Goal: Information Seeking & Learning: Understand process/instructions

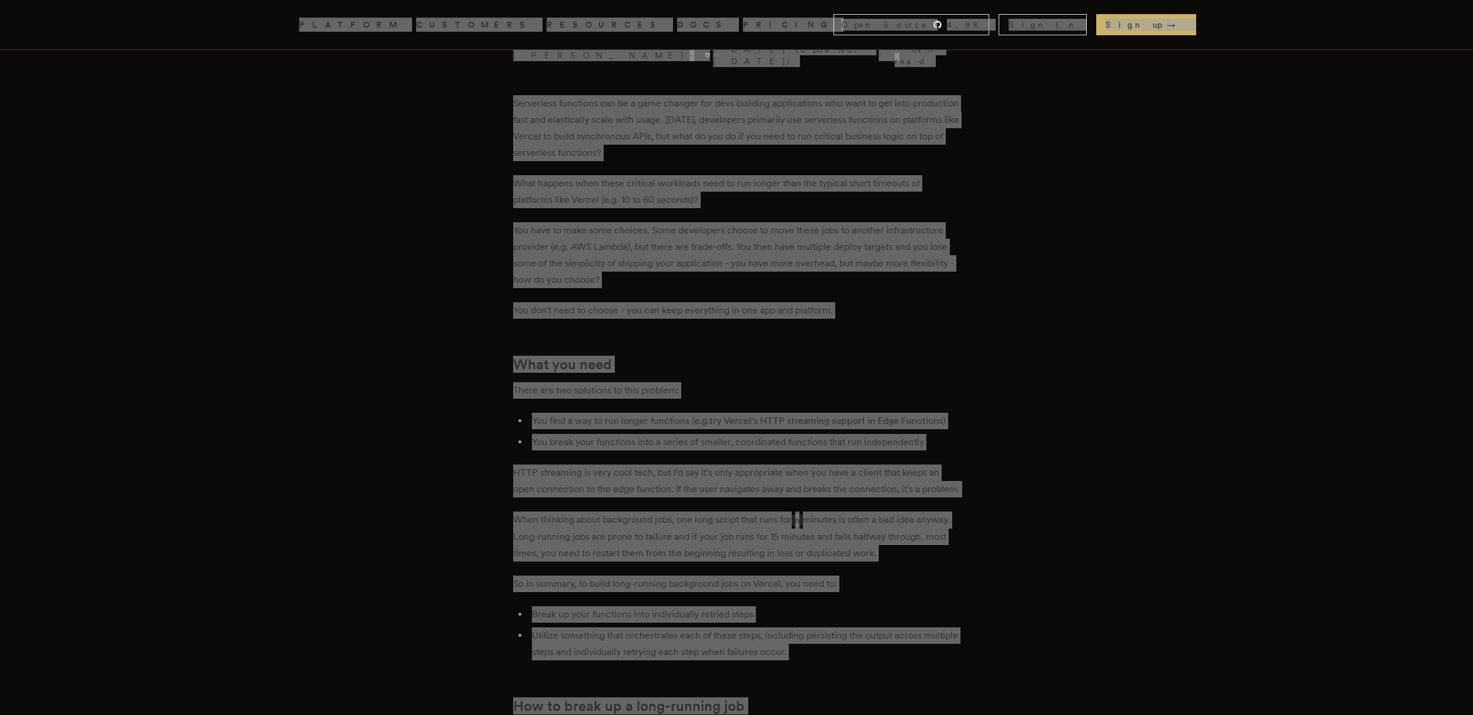
scroll to position [390, 0]
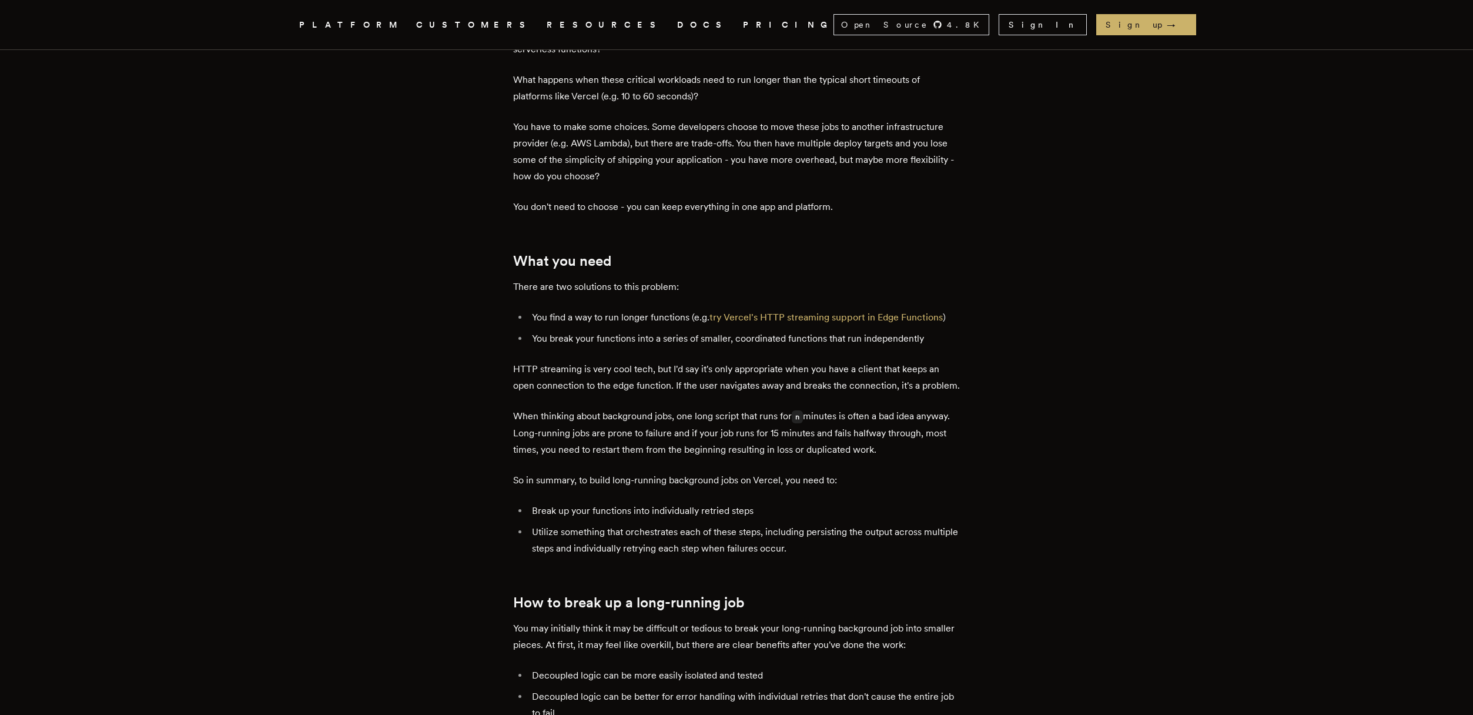
scroll to position [492, 0]
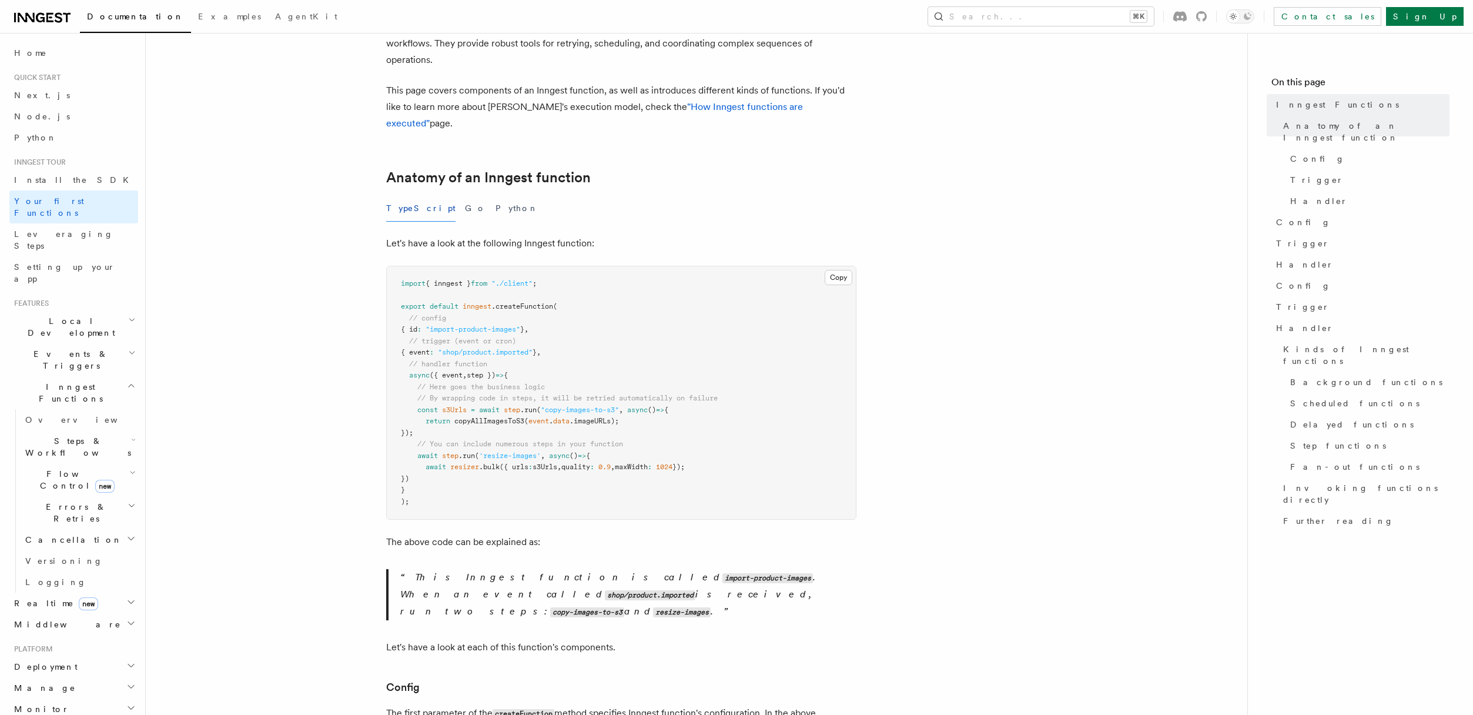
scroll to position [100, 0]
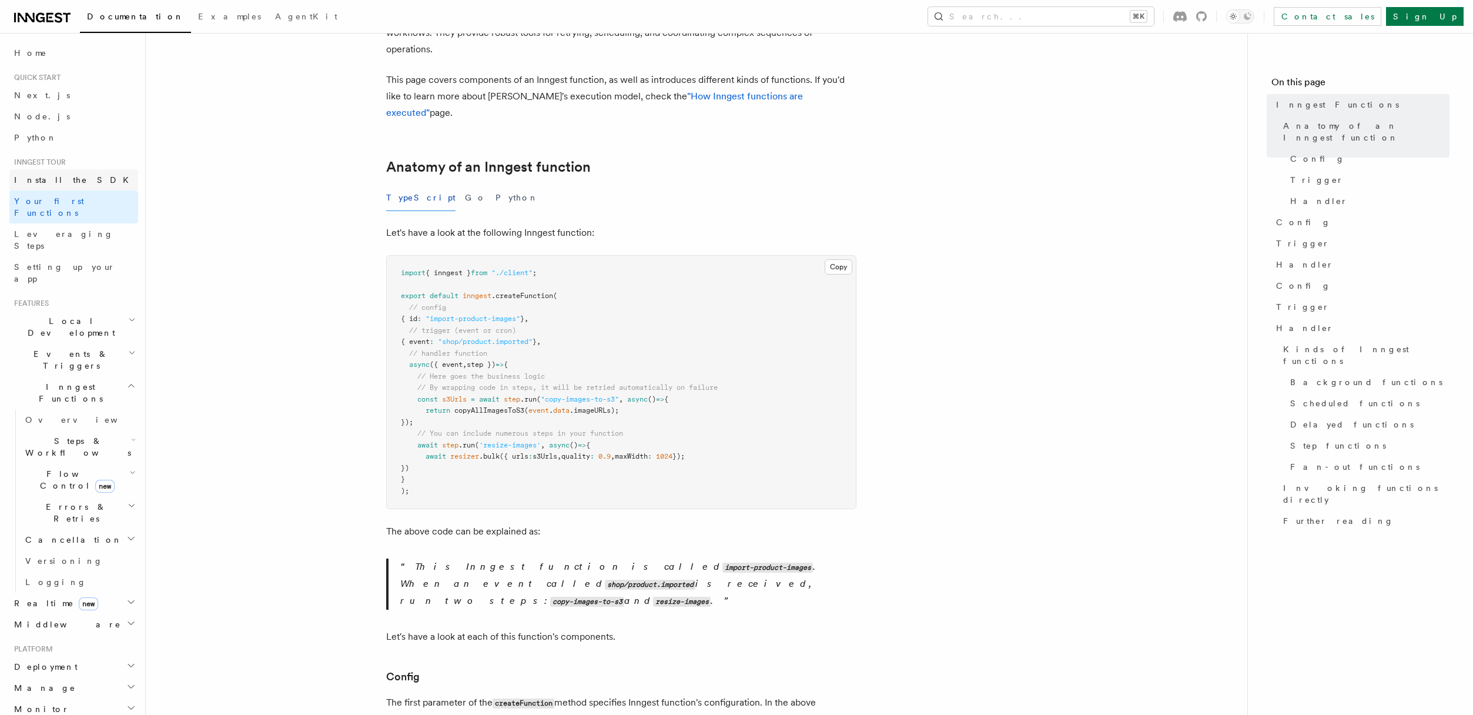
click at [39, 178] on span "Install the SDK" at bounding box center [75, 179] width 122 height 9
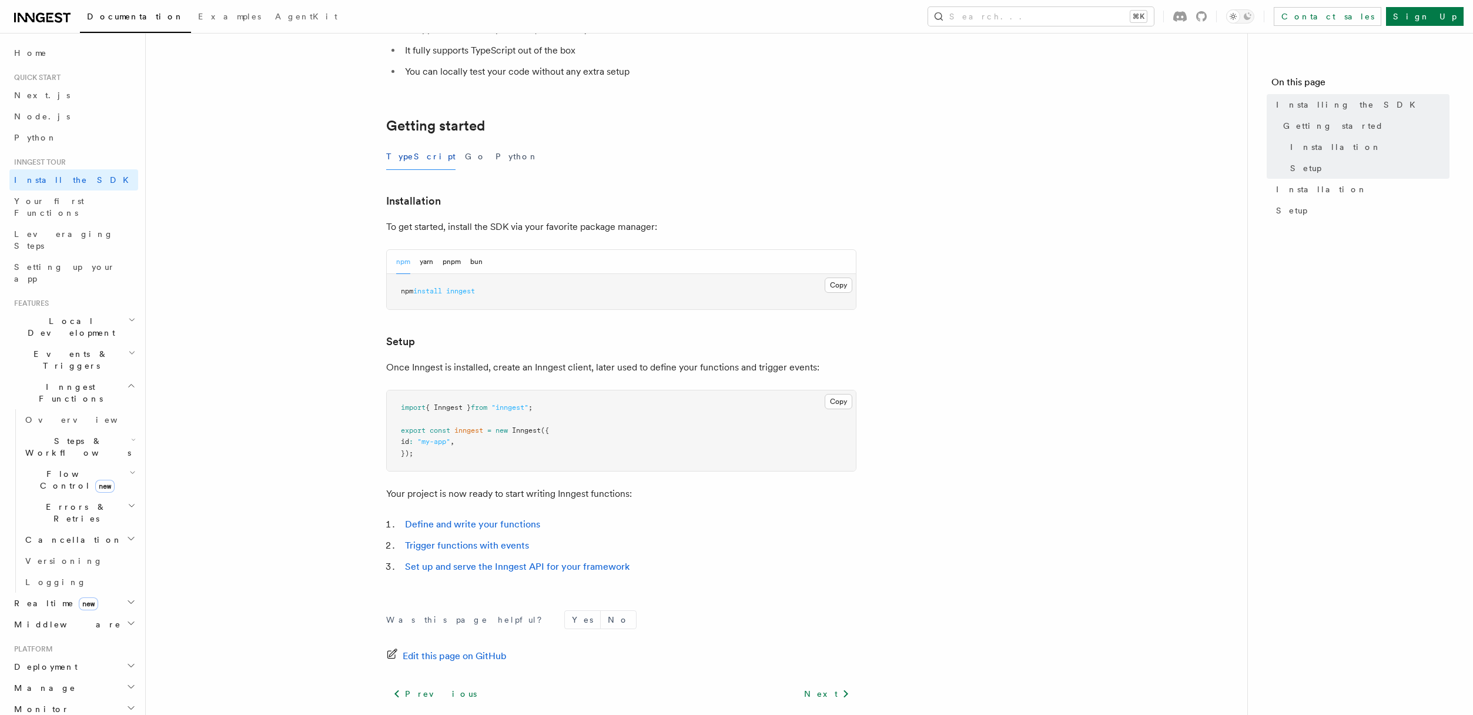
scroll to position [172, 0]
click at [63, 203] on span "Your first Functions" at bounding box center [49, 206] width 70 height 21
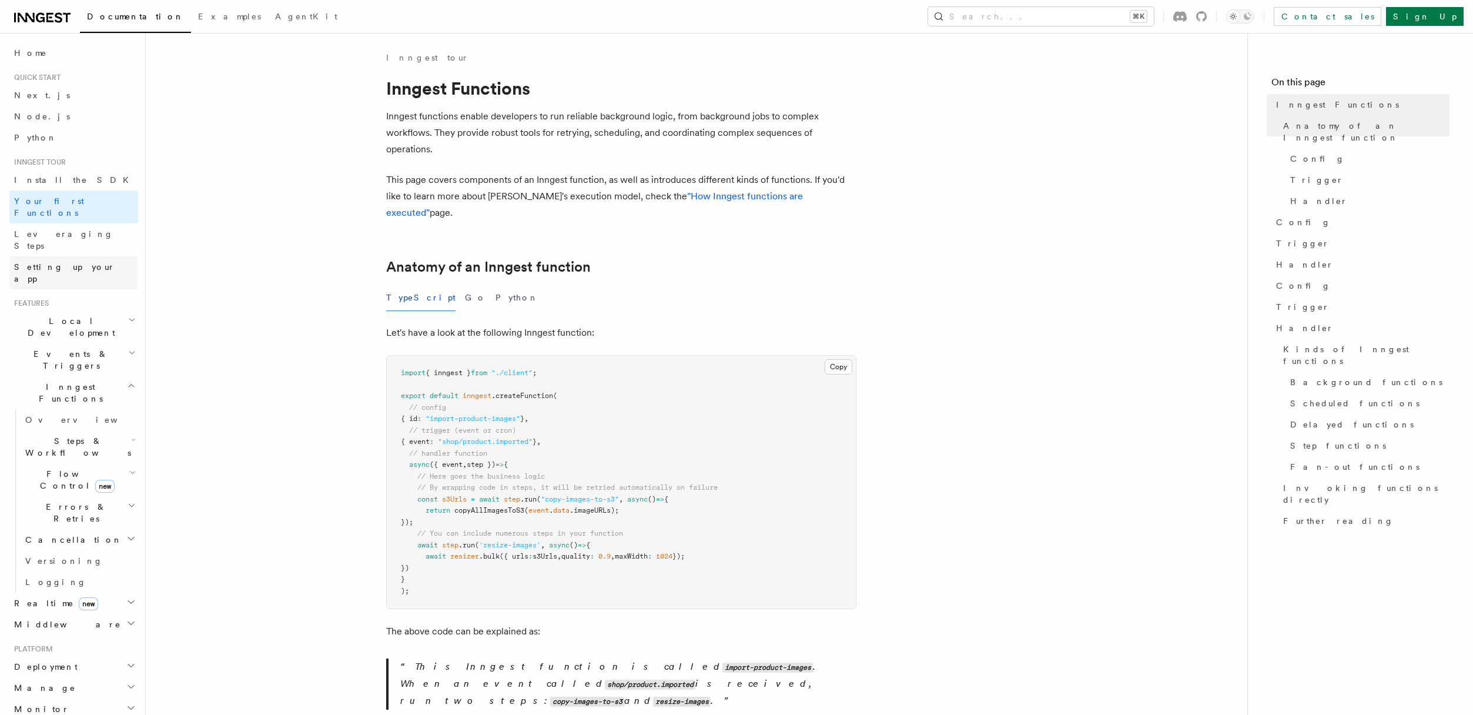
click at [66, 262] on span "Setting up your app" at bounding box center [64, 272] width 101 height 21
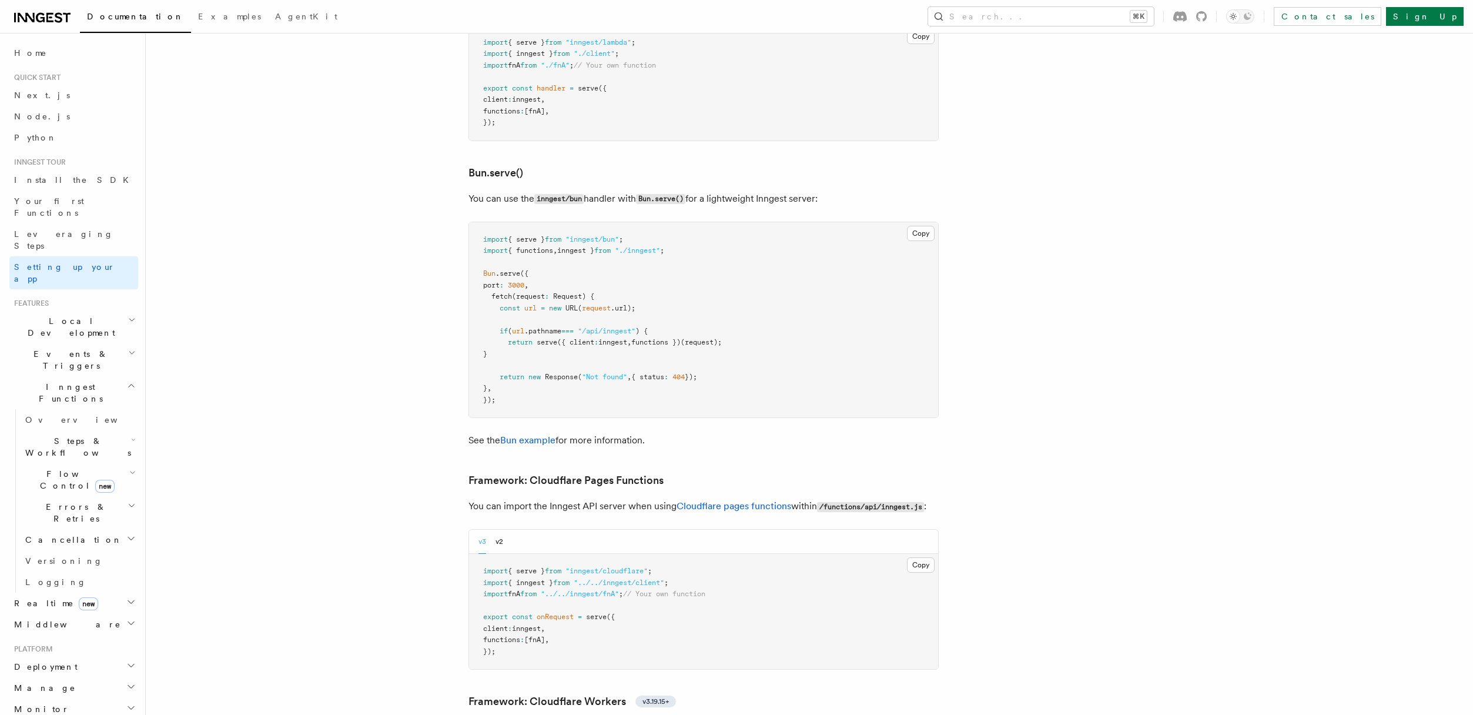
scroll to position [1427, 0]
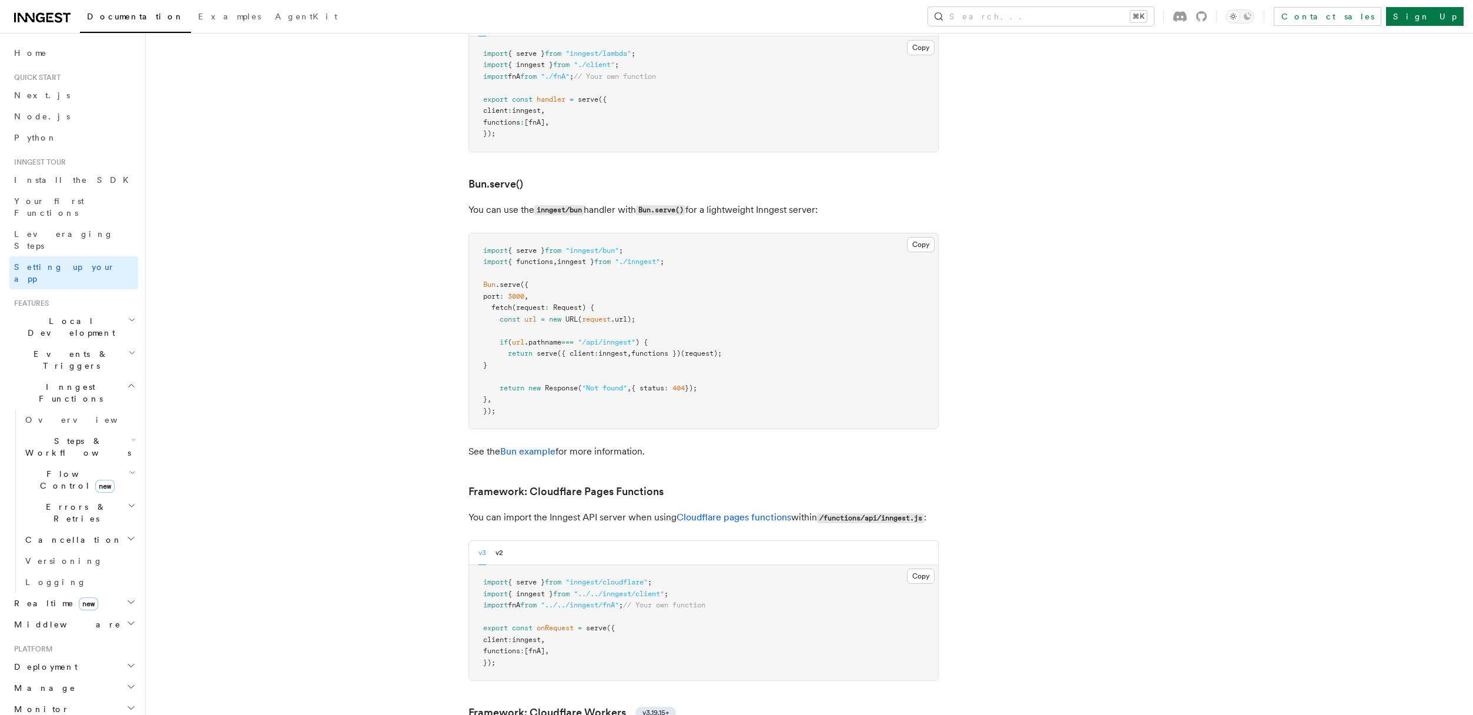
click at [54, 176] on span "Install the SDK" at bounding box center [75, 179] width 122 height 9
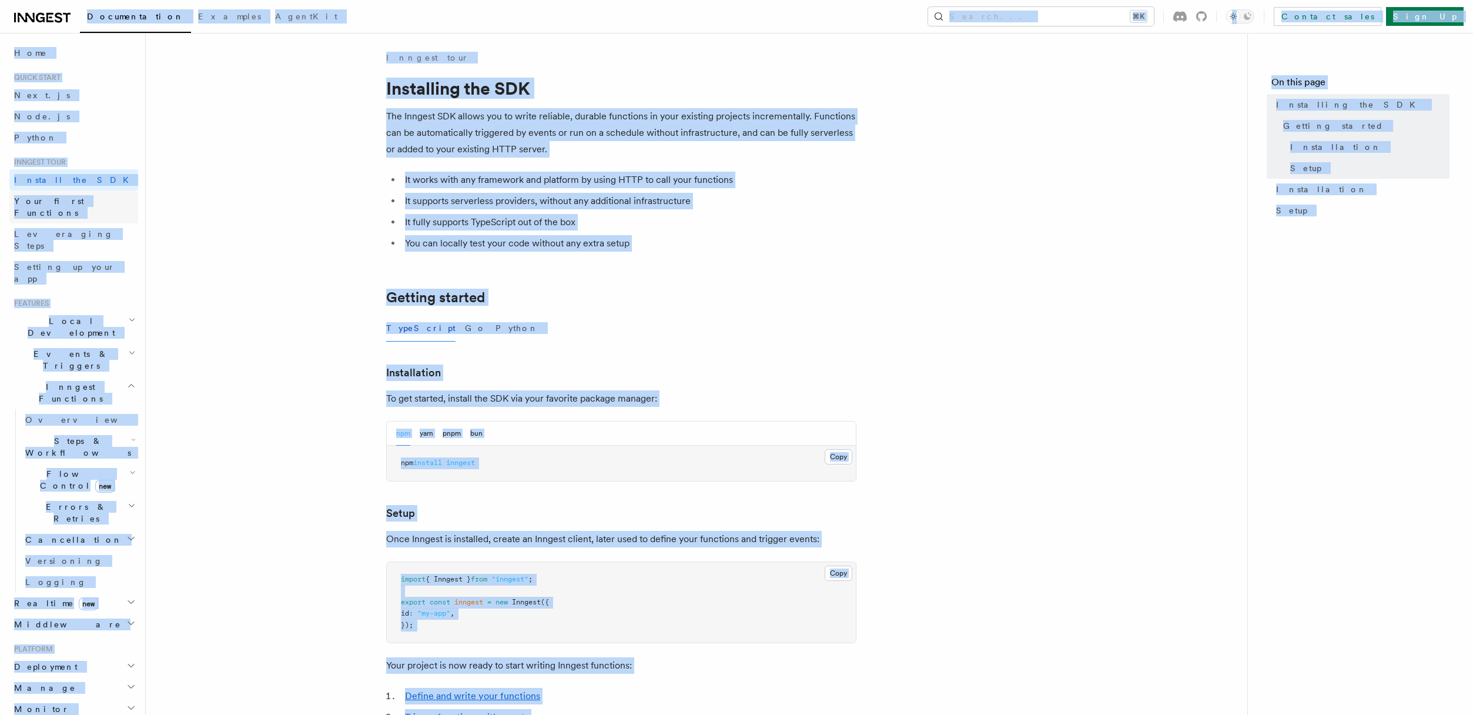
click at [51, 203] on span "Your first Functions" at bounding box center [49, 206] width 70 height 21
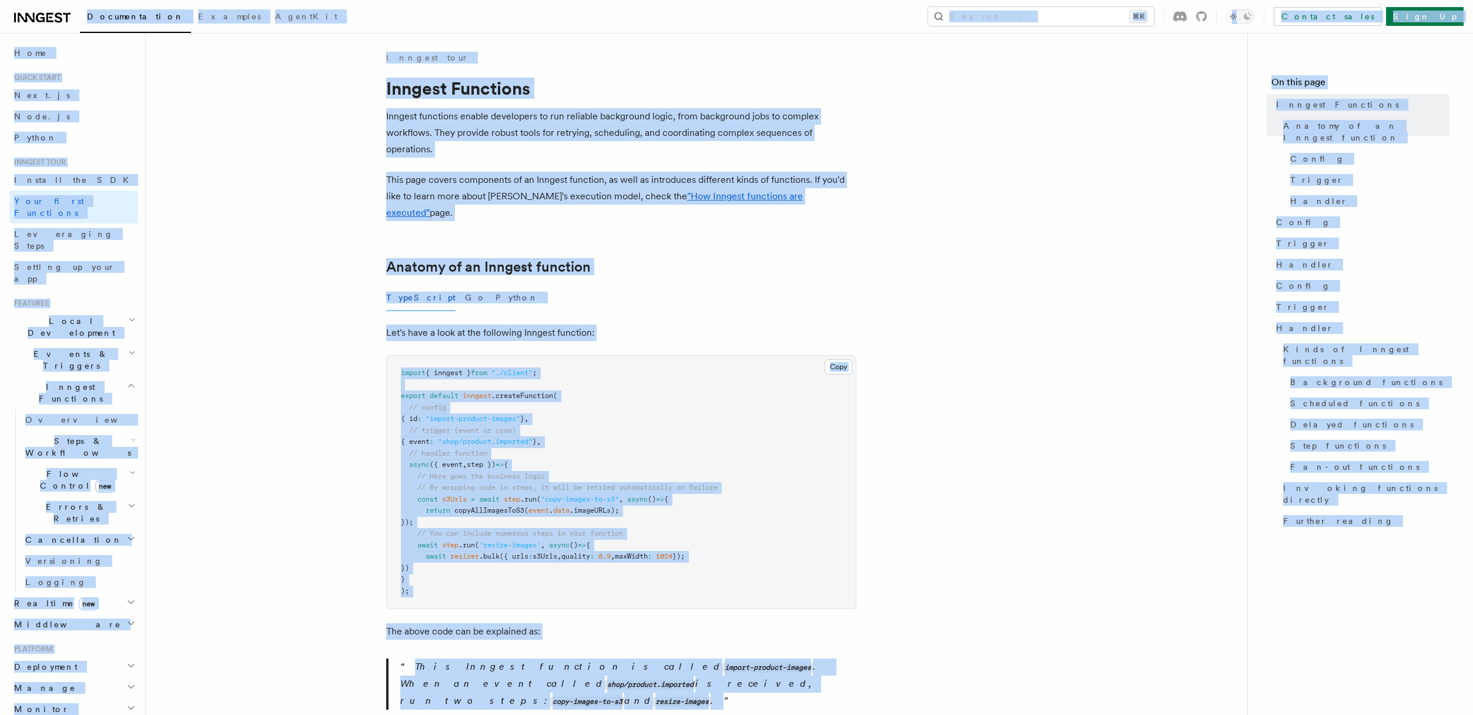
click at [54, 229] on span "Leveraging Steps" at bounding box center [63, 239] width 99 height 21
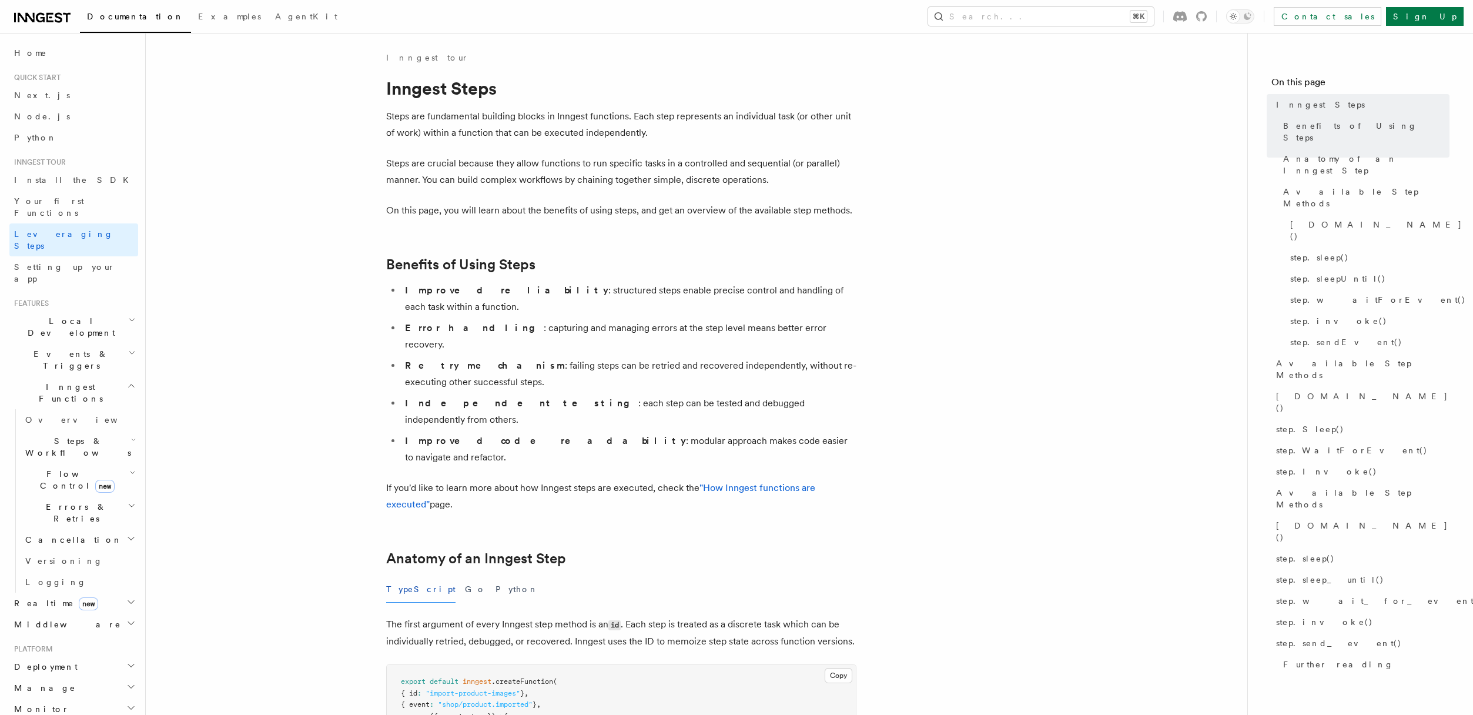
drag, startPoint x: 253, startPoint y: 319, endPoint x: 235, endPoint y: 317, distance: 19.0
click at [52, 262] on span "Setting up your app" at bounding box center [64, 272] width 101 height 21
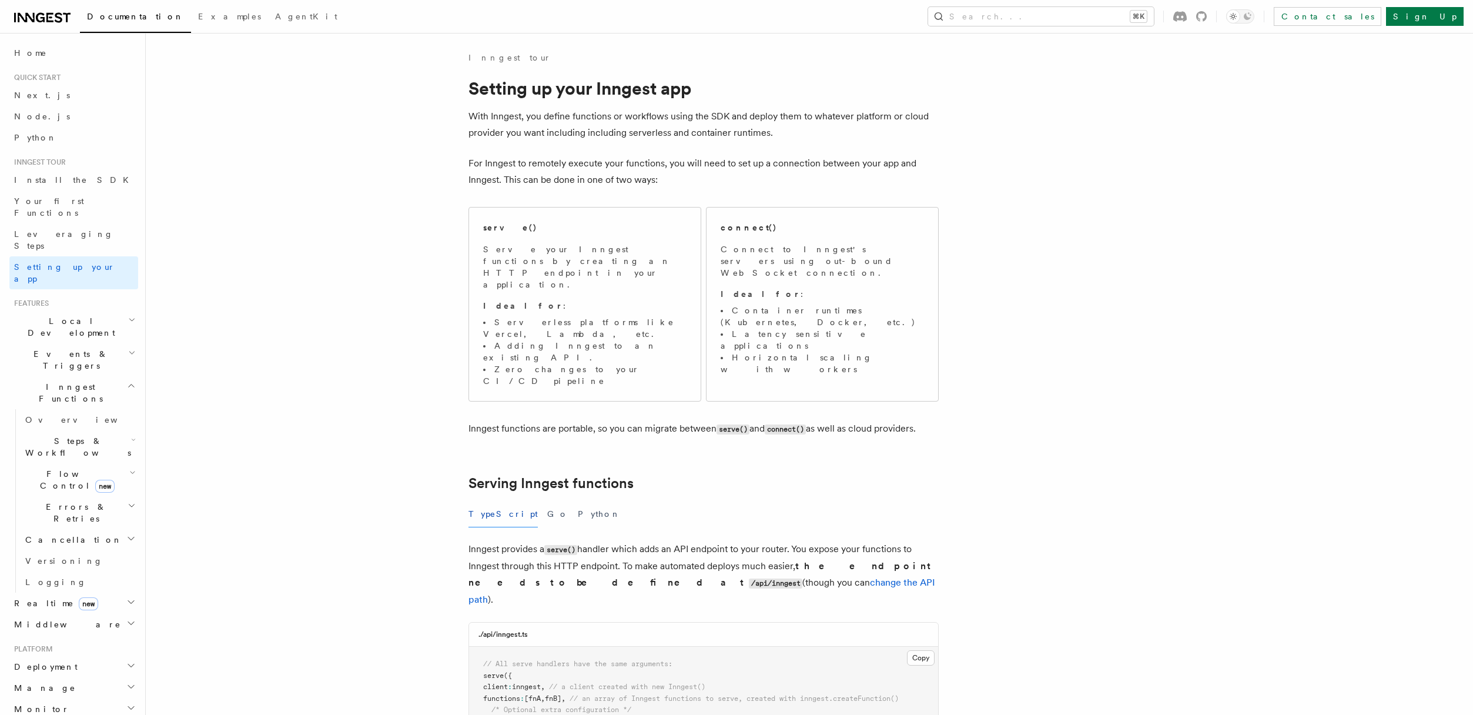
click at [54, 661] on span "Deployment" at bounding box center [43, 667] width 68 height 12
click at [53, 683] on span "Overview" at bounding box center [85, 687] width 121 height 9
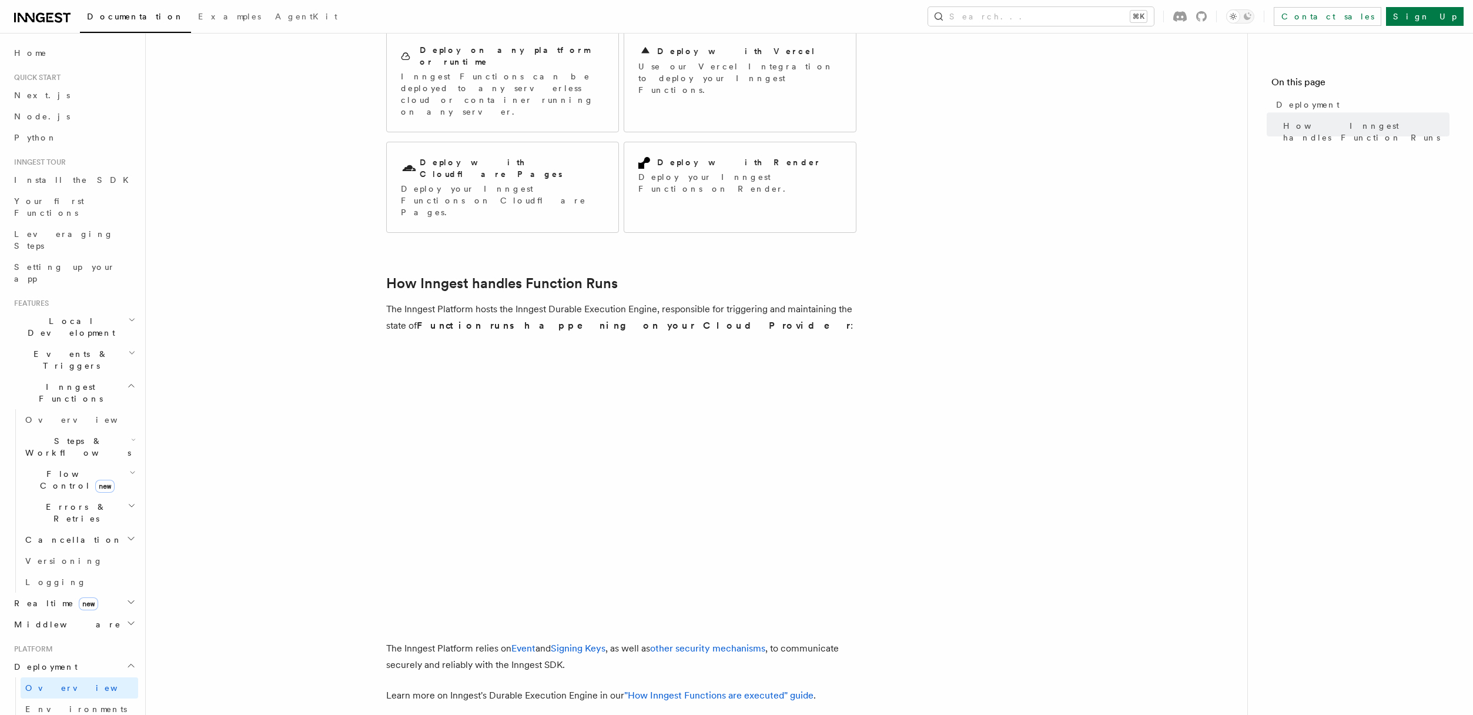
scroll to position [88, 0]
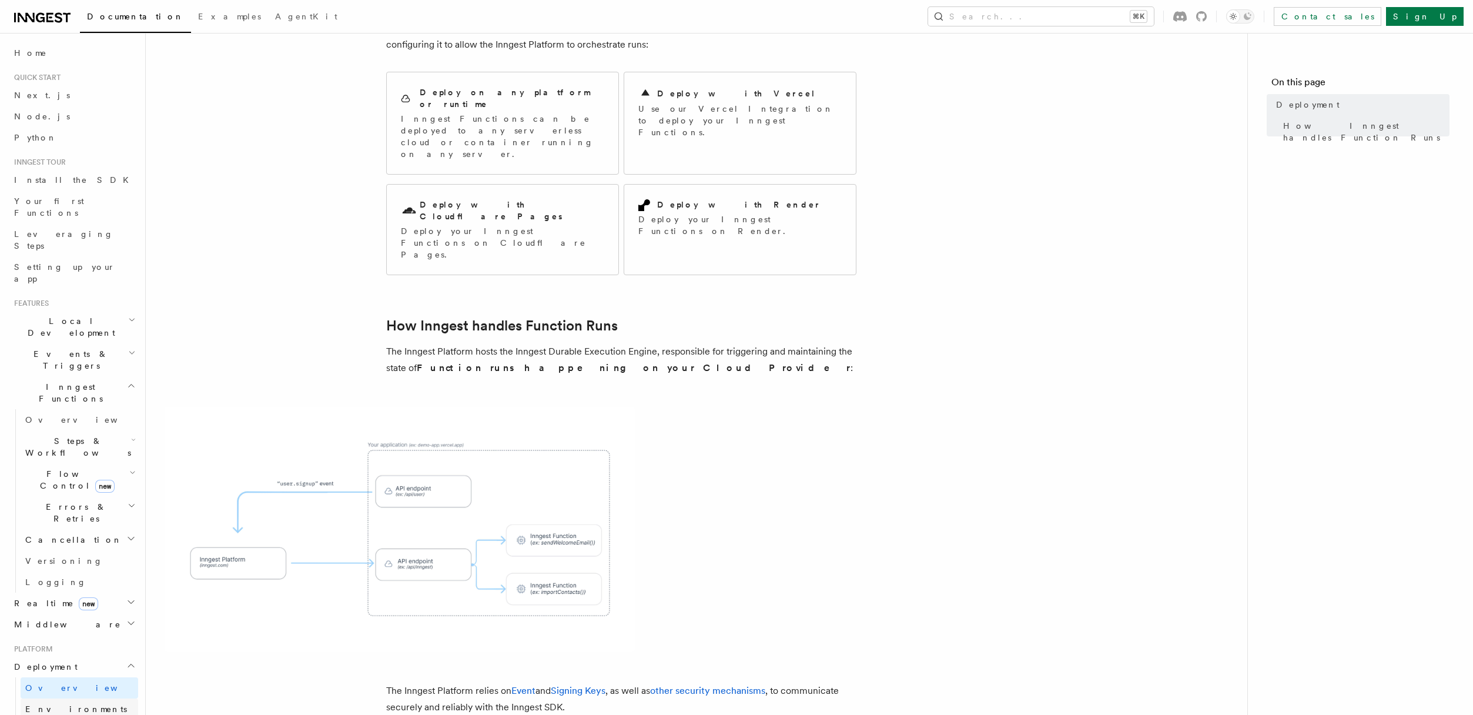
click at [64, 704] on span "Environments & Apps" at bounding box center [76, 714] width 102 height 21
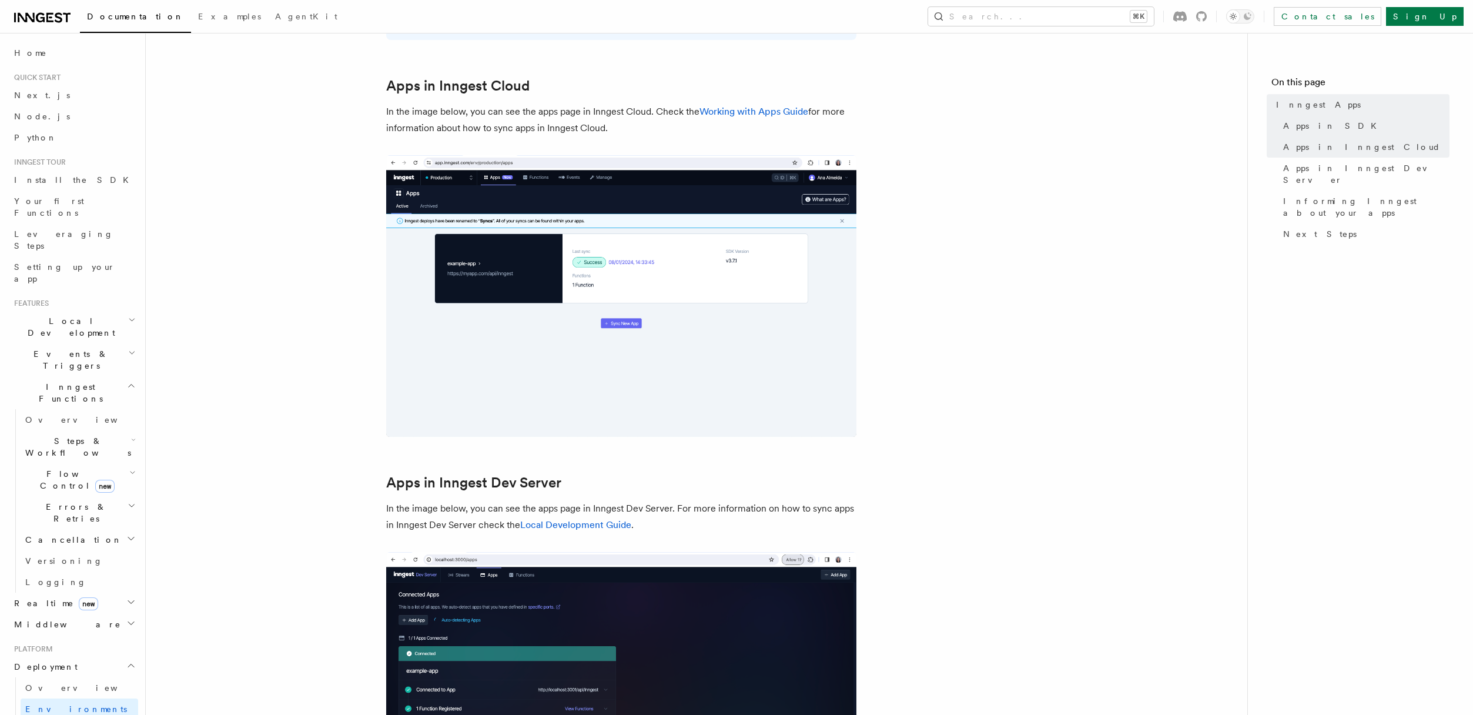
scroll to position [951, 0]
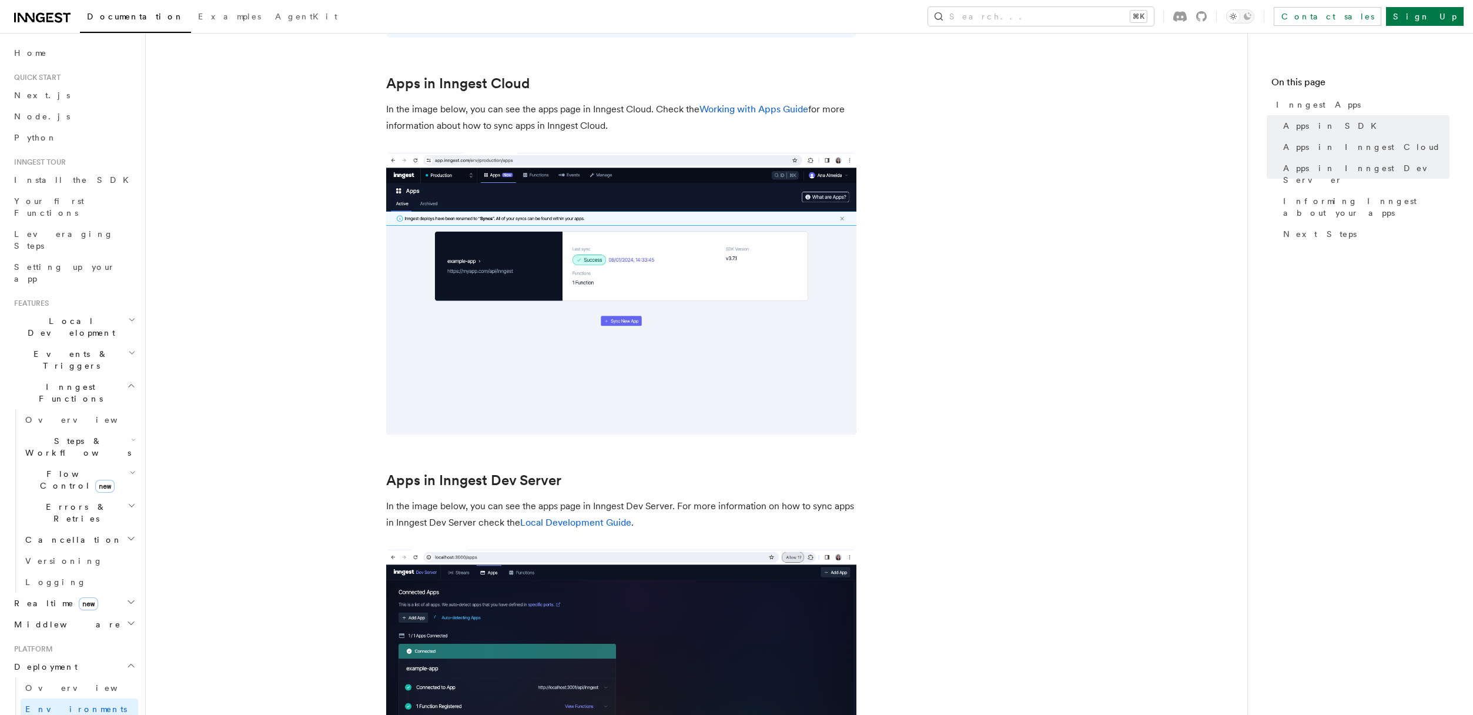
drag, startPoint x: 292, startPoint y: 556, endPoint x: 226, endPoint y: 558, distance: 65.9
click at [290, 556] on article "Platform Deployment Inngest Apps In Inngest, apps map directly to your projects…" at bounding box center [697, 289] width 1064 height 2378
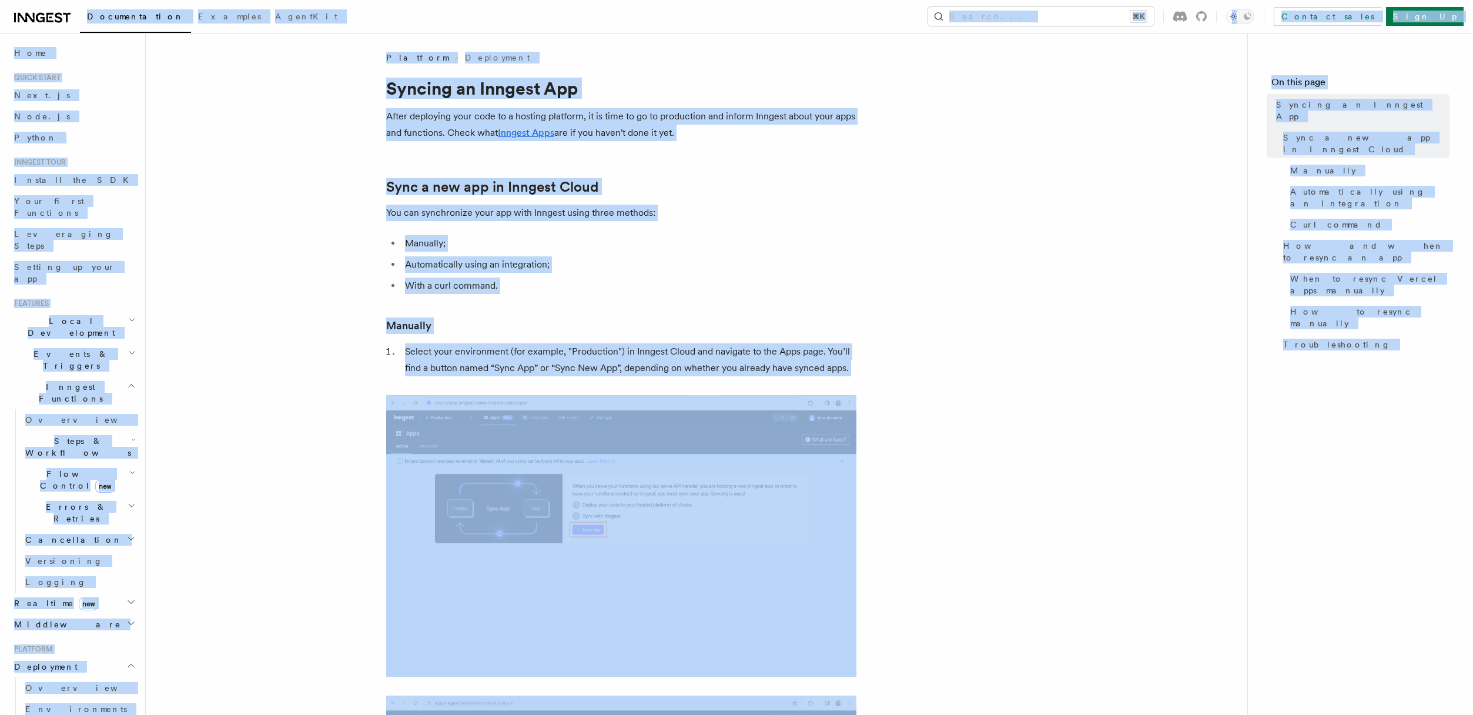
copy body "Documentation Examples AgentKit Search... ⌘K Contact sales Sign Up Search... Do…"
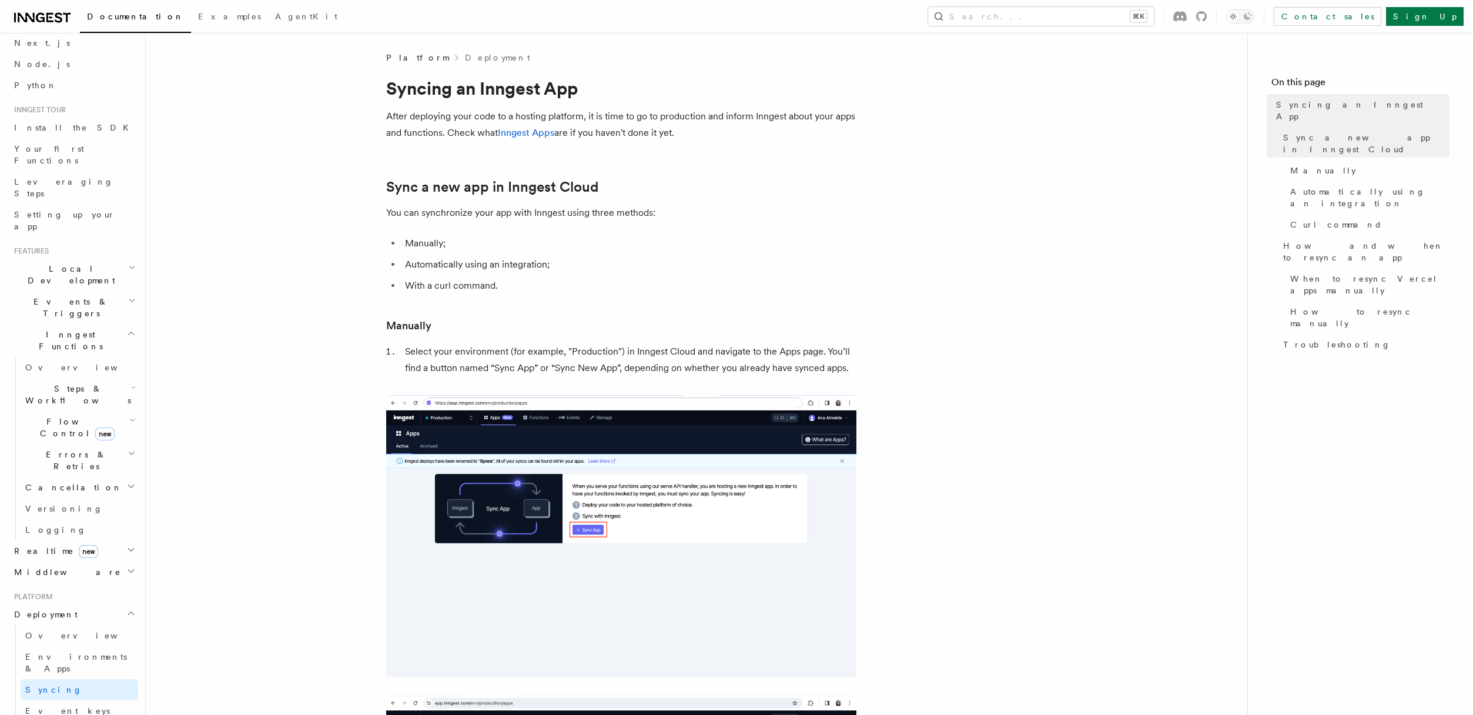
scroll to position [66, 0]
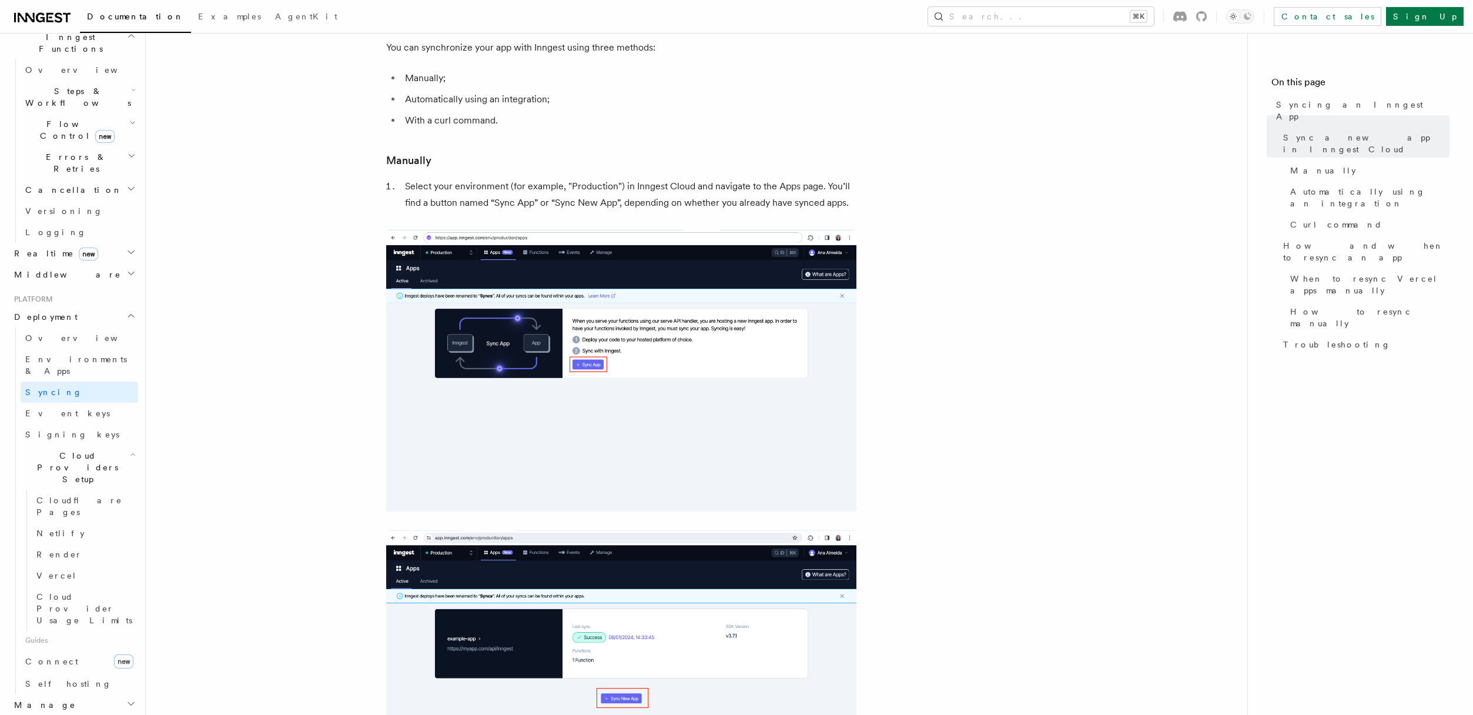
scroll to position [357, 0]
click at [52, 557] on link "Vercel" at bounding box center [85, 567] width 106 height 21
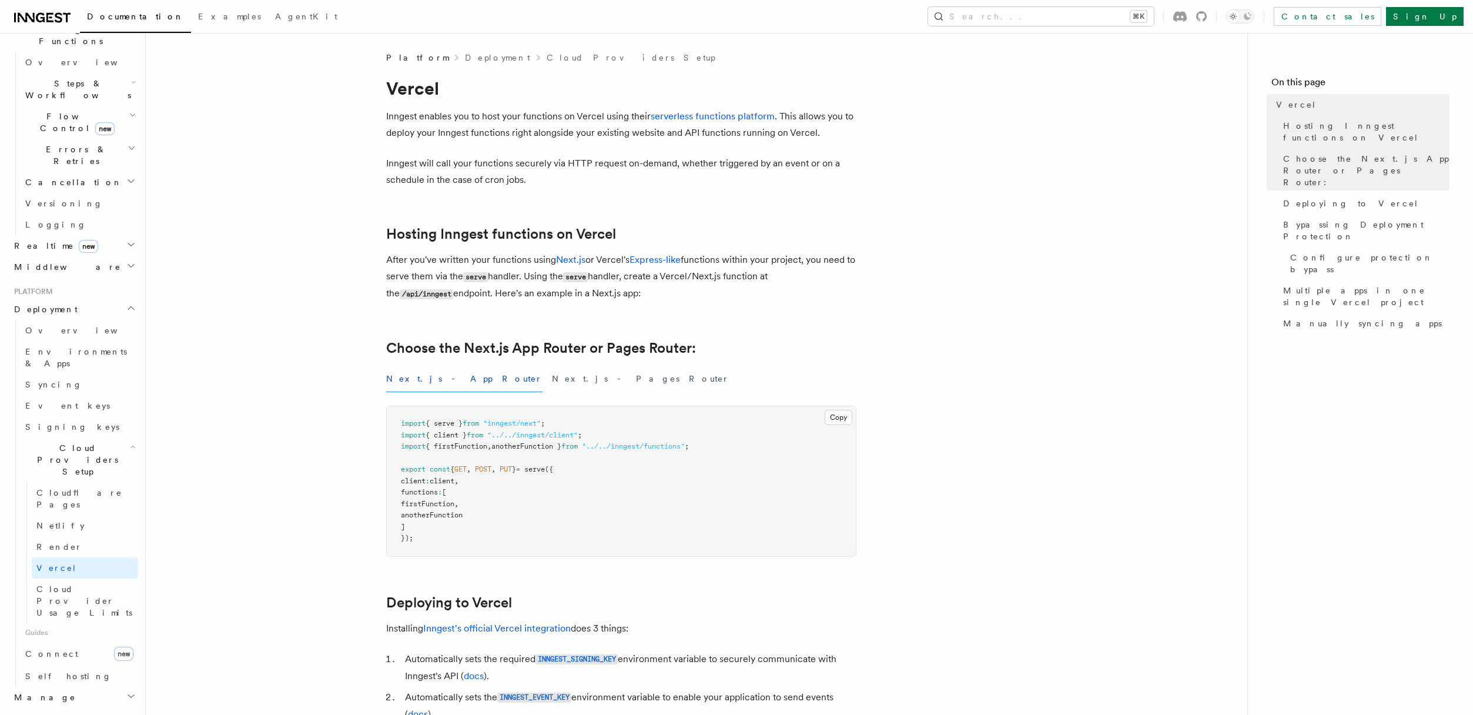
click at [626, 297] on p "After you've written your functions using Next.js or Vercel's Express-like func…" at bounding box center [621, 277] width 470 height 51
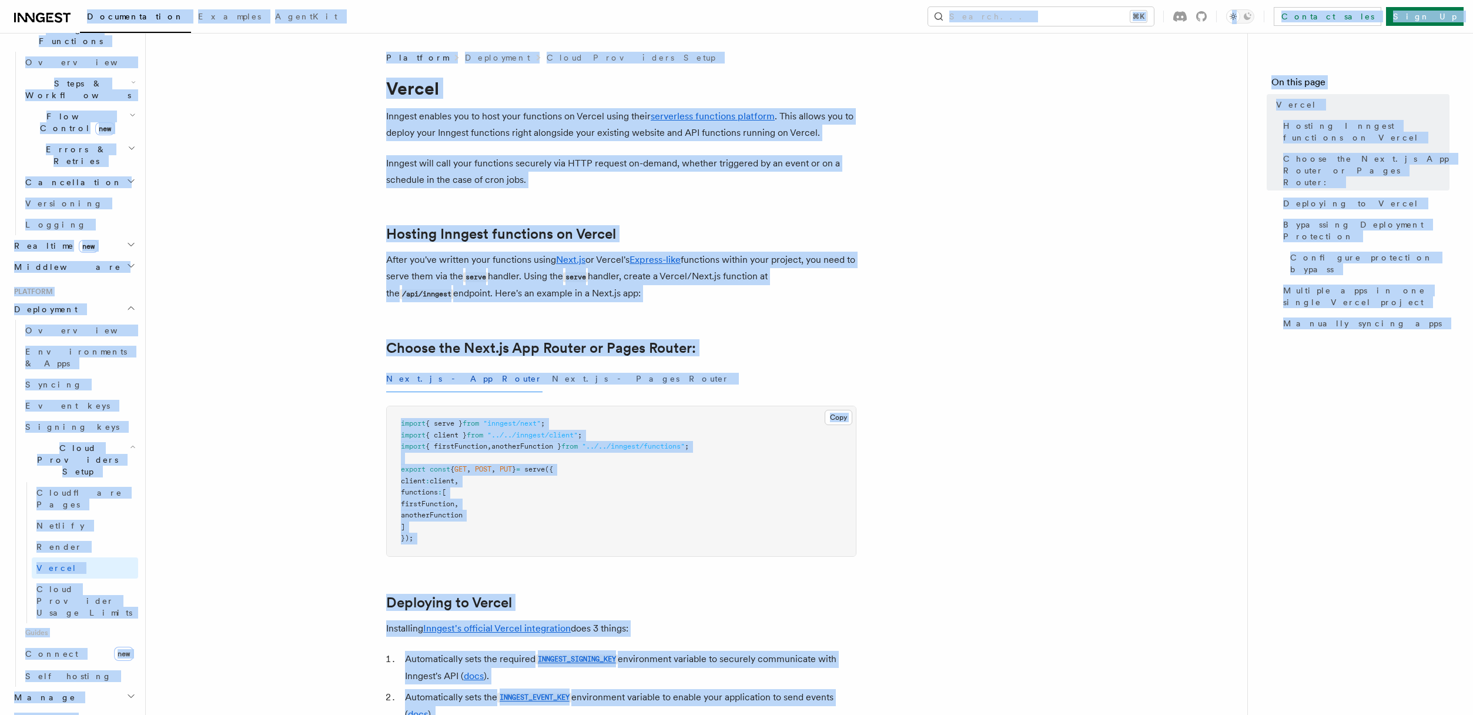
copy body "Documentation Examples AgentKit Search... ⌘K Contact sales Sign Up Search... Do…"
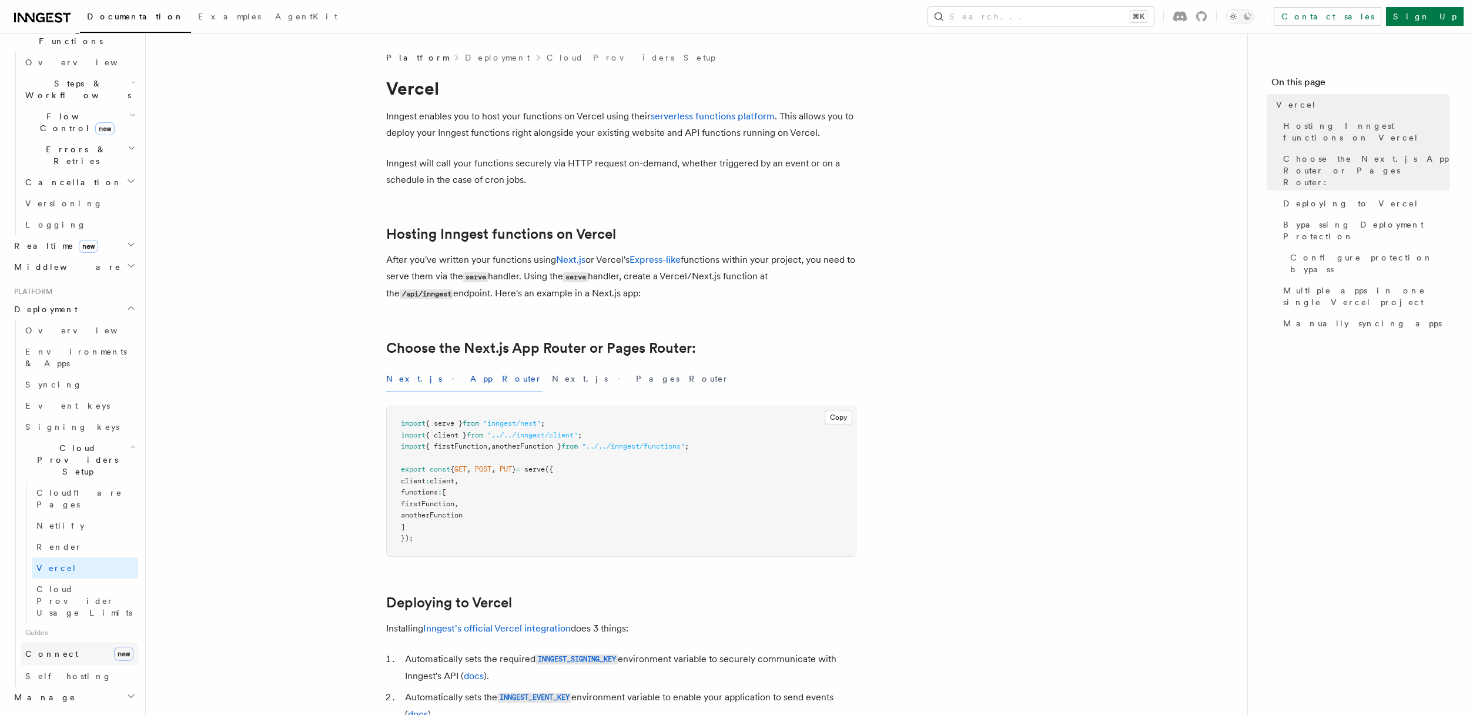
click at [49, 649] on span "Connect" at bounding box center [51, 653] width 53 height 9
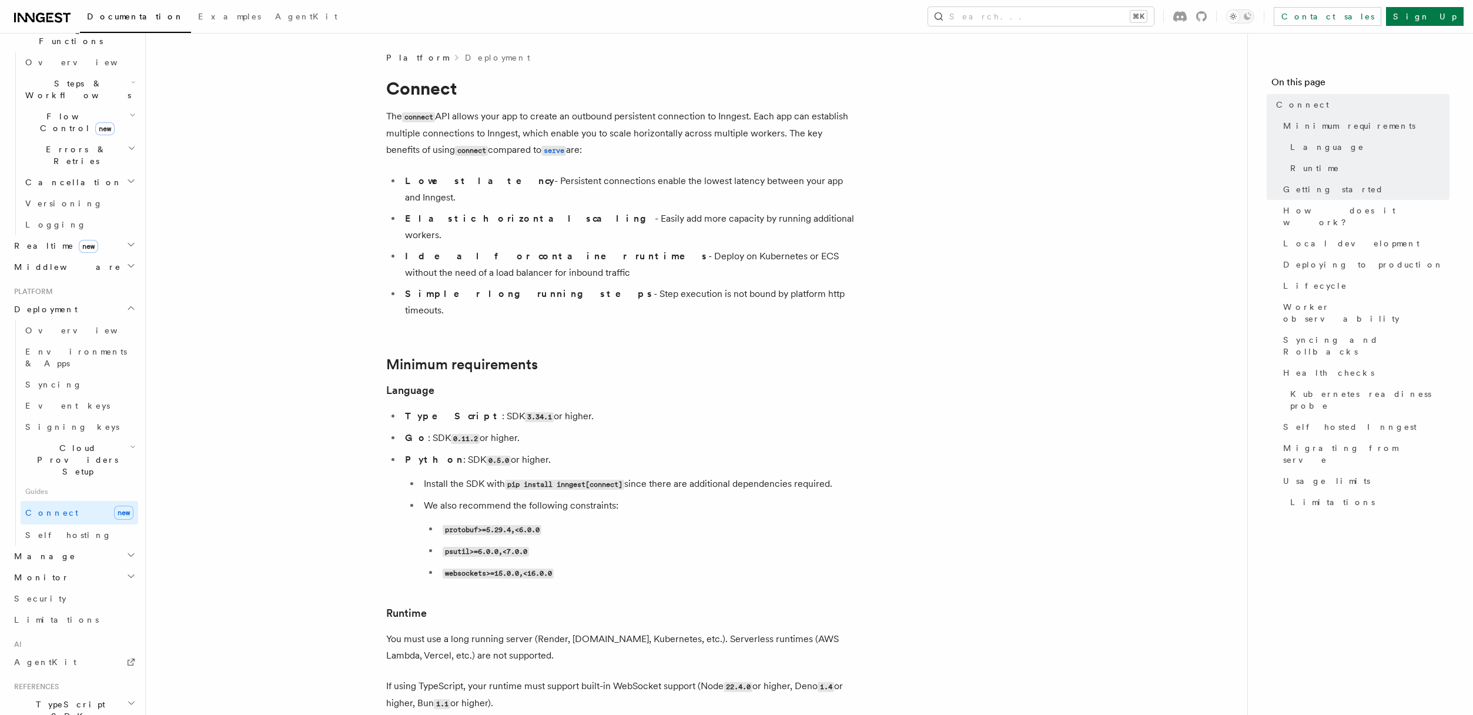
click at [63, 698] on span "TypeScript SDK" at bounding box center [68, 710] width 118 height 24
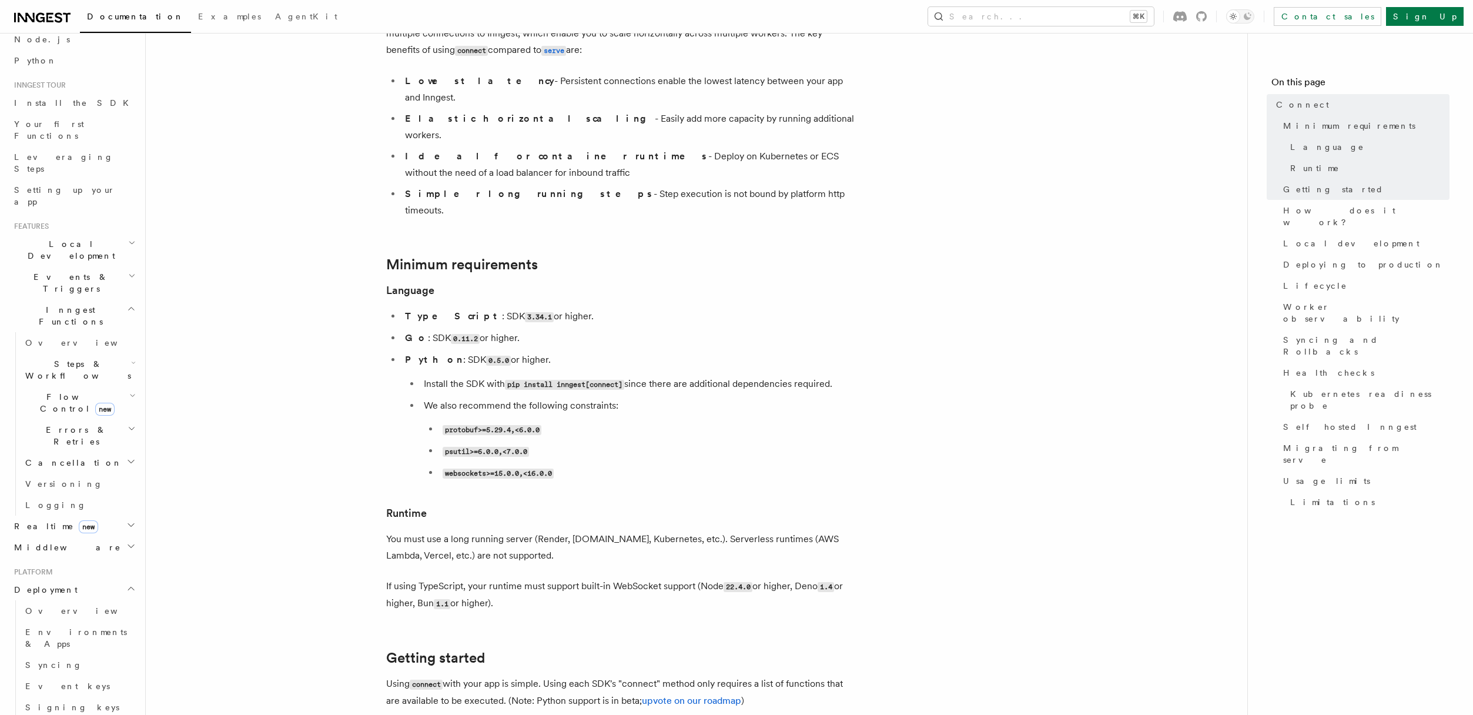
scroll to position [76, 0]
click at [1074, 24] on button "Search... ⌘K" at bounding box center [1041, 16] width 226 height 19
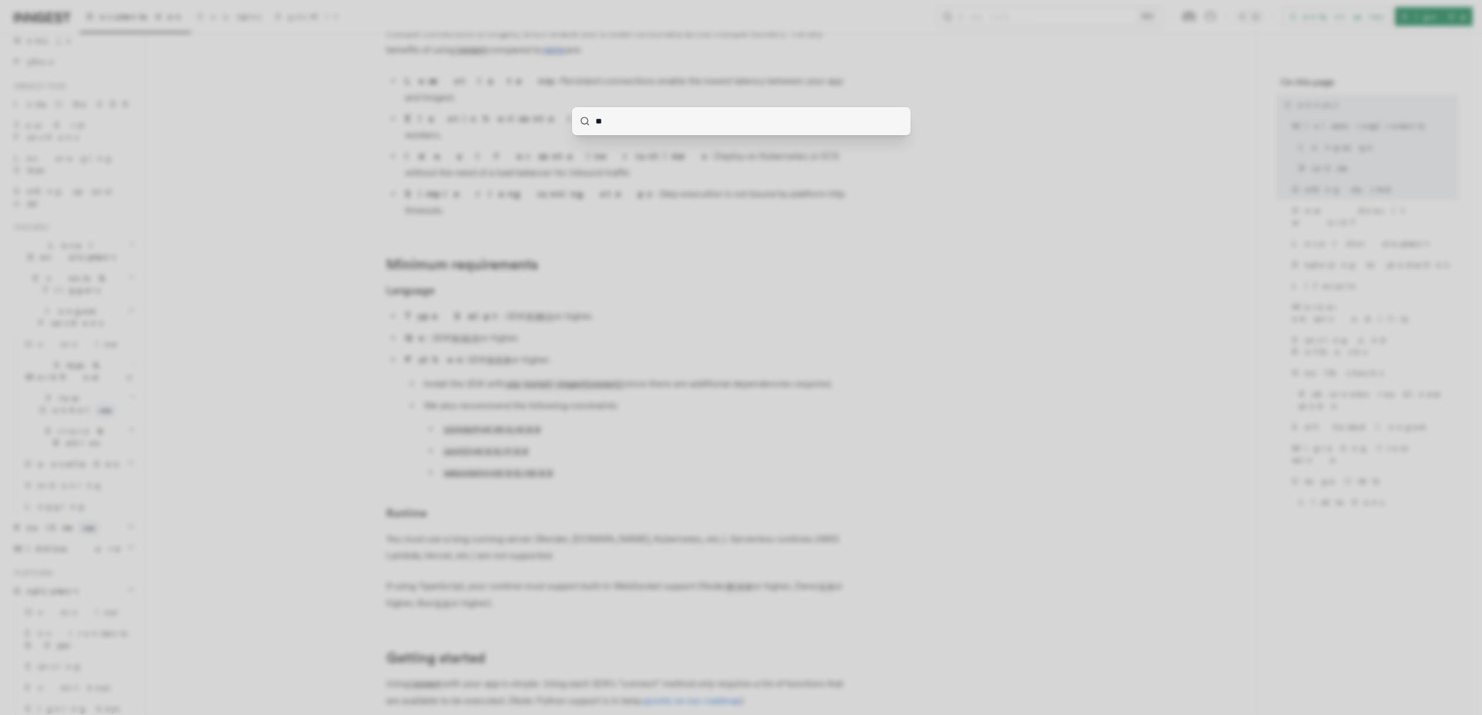
type input "***"
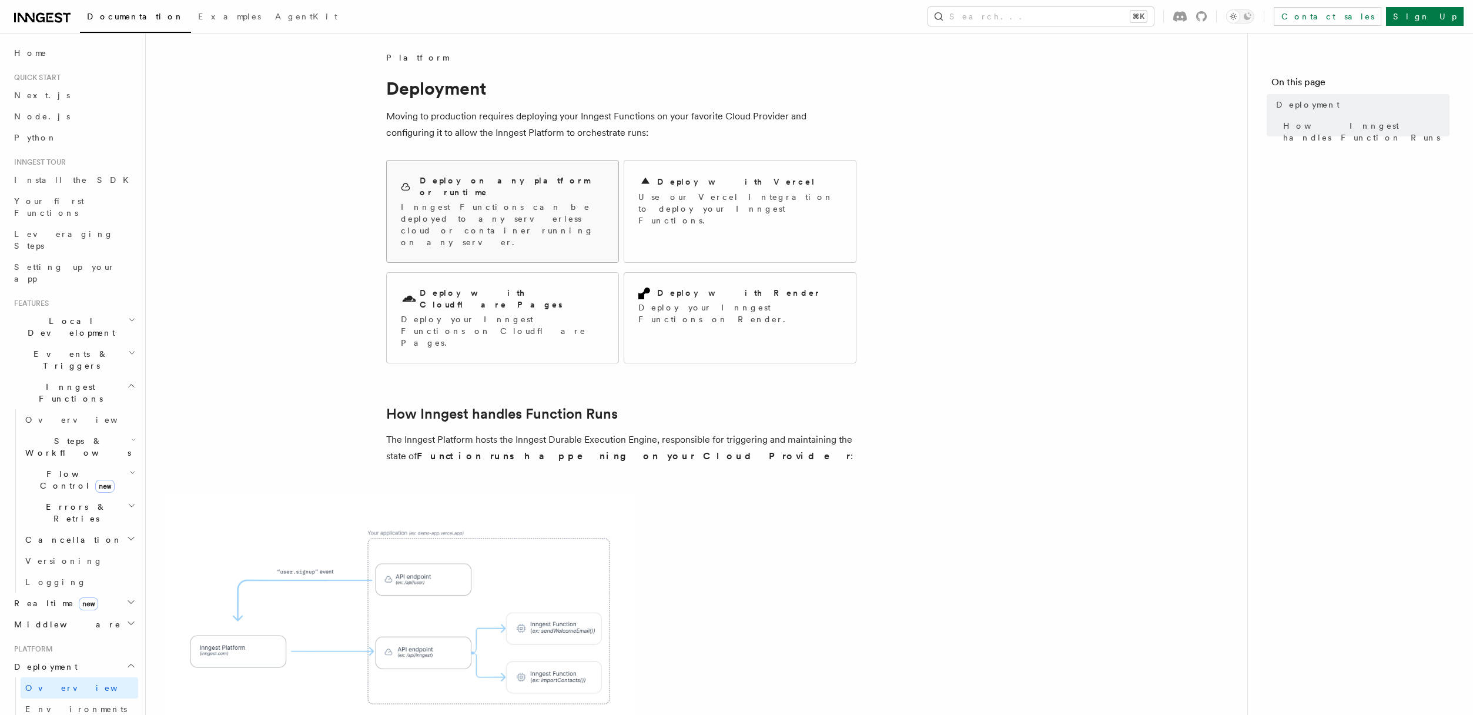
click at [536, 201] on p "Inngest Functions can be deployed to any serverless cloud or container running …" at bounding box center [502, 224] width 203 height 47
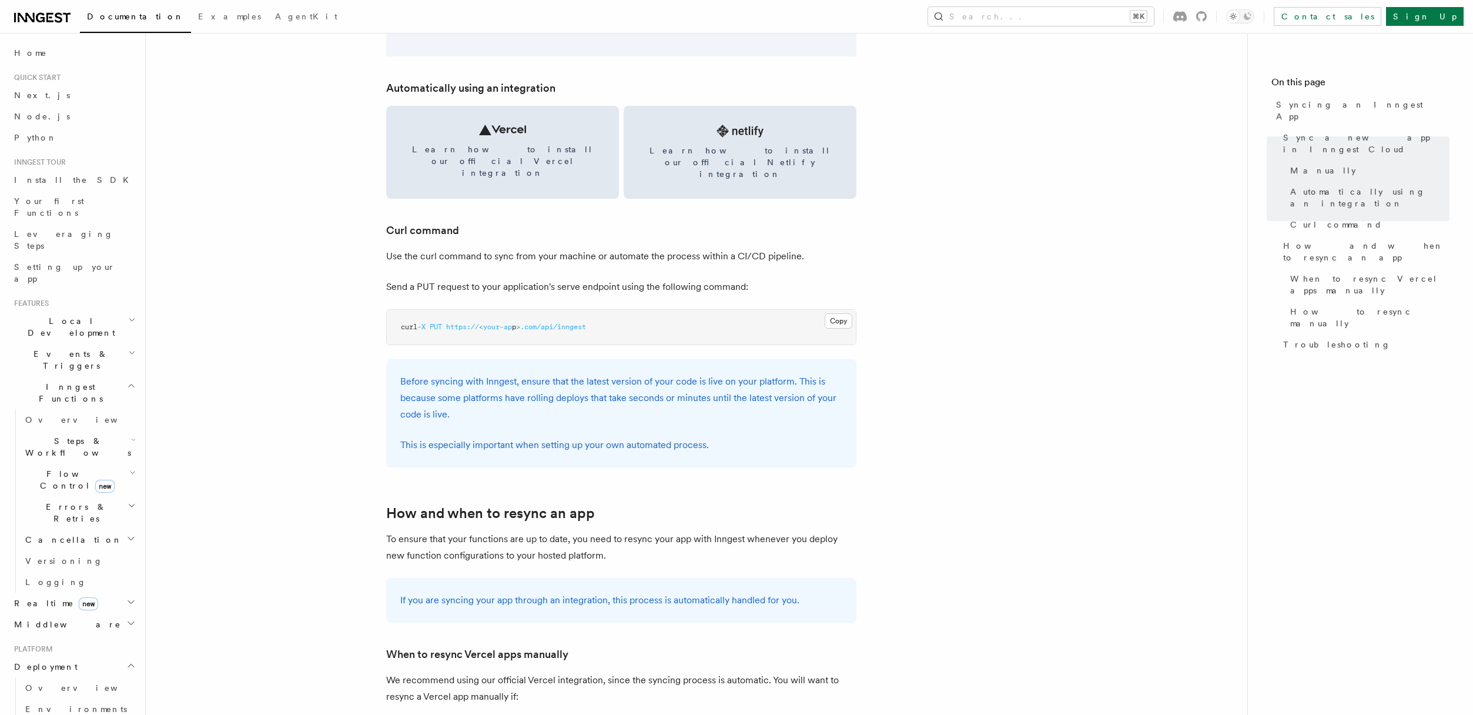
scroll to position [1625, 0]
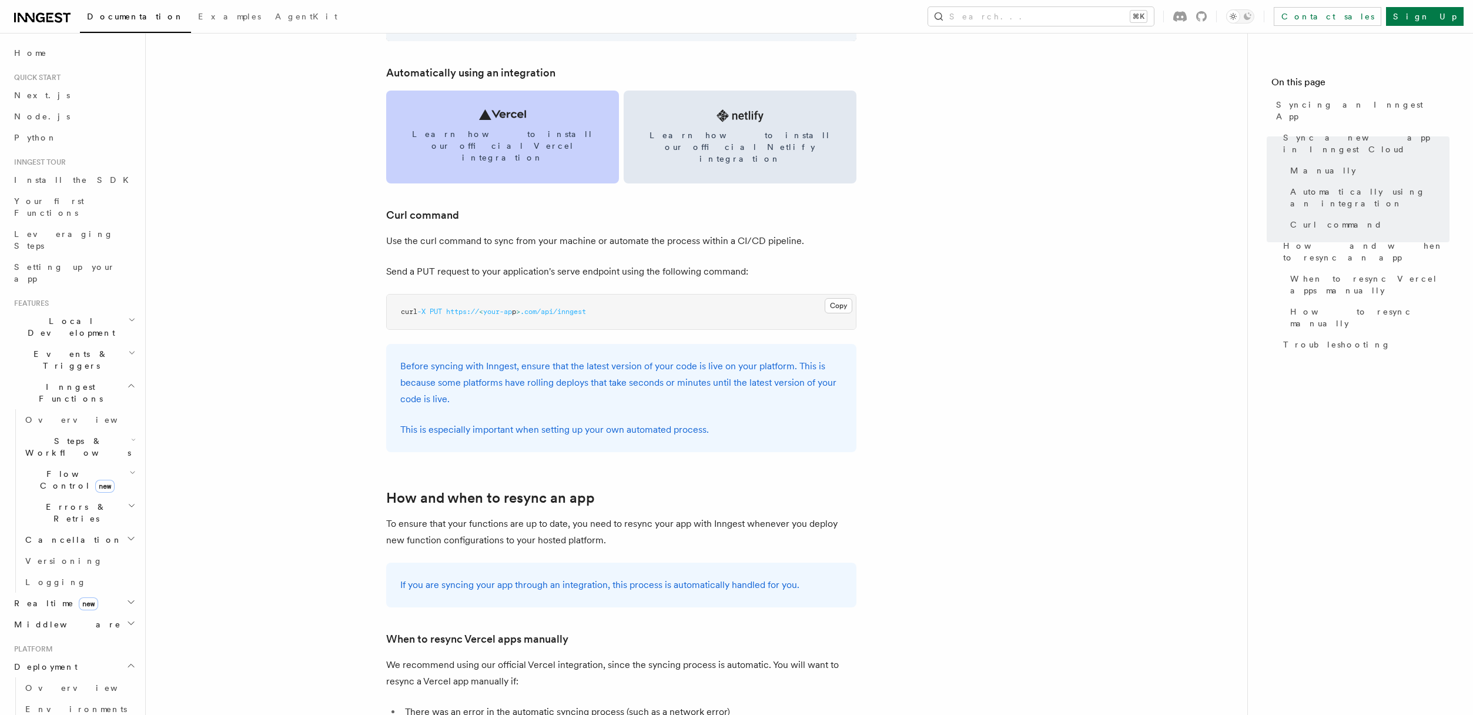
click at [486, 131] on span "Learn how to install our official Vercel integration" at bounding box center [502, 145] width 205 height 35
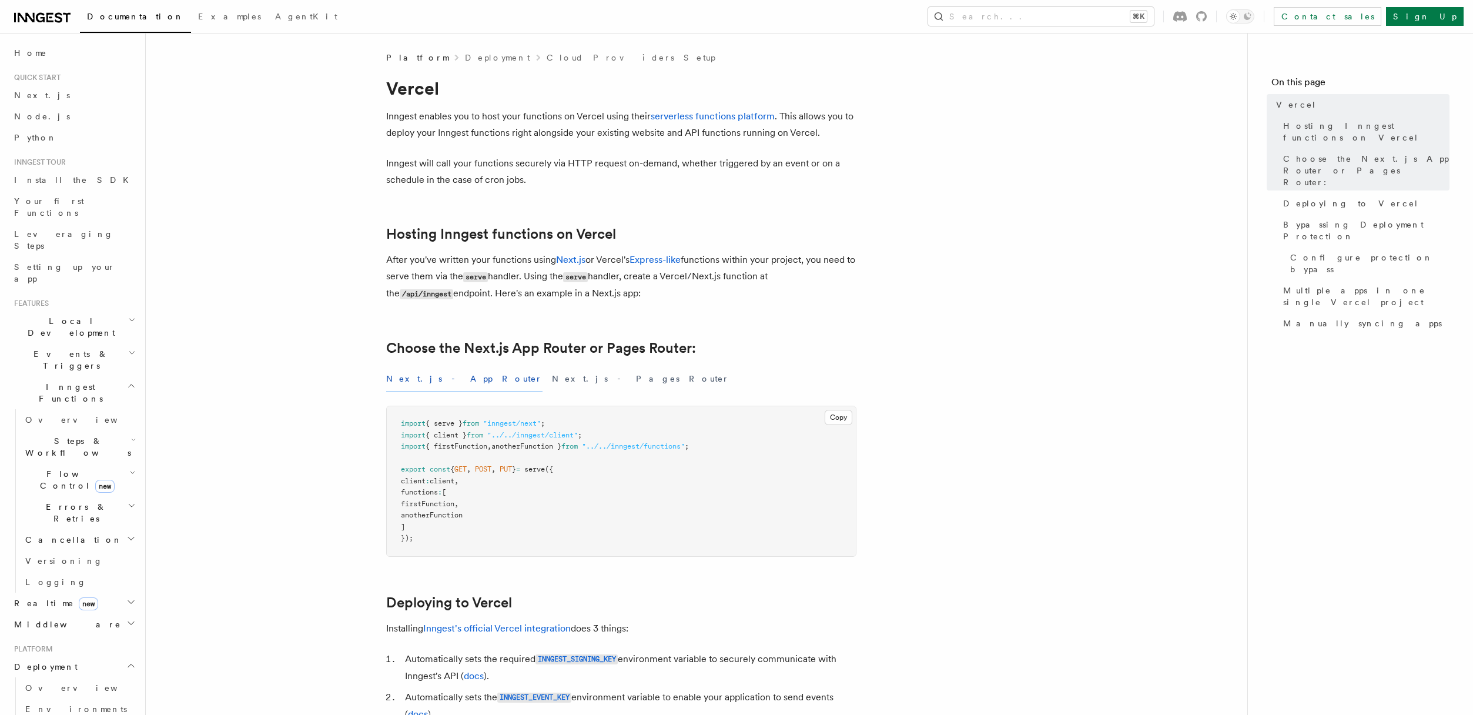
click at [547, 57] on link "Cloud Providers Setup" at bounding box center [631, 58] width 169 height 12
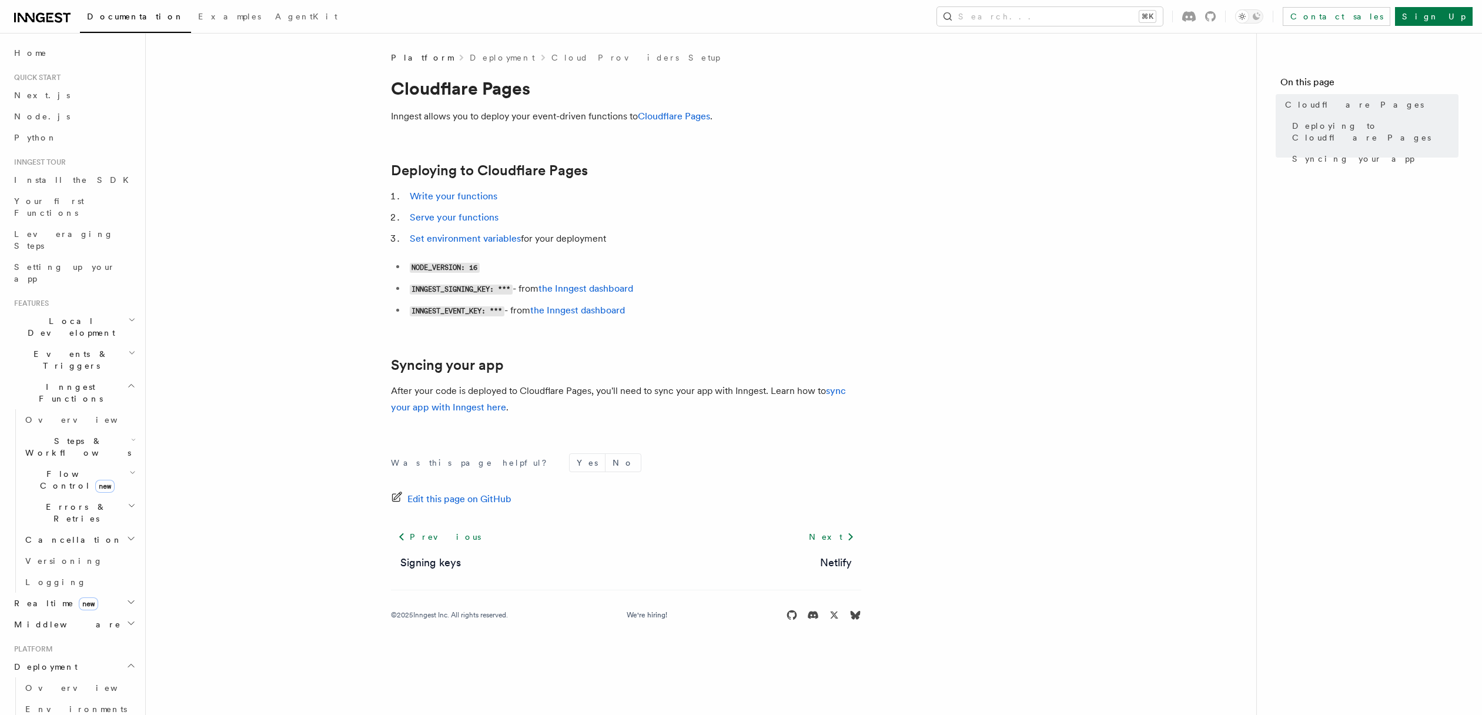
click at [470, 56] on link "Deployment" at bounding box center [502, 58] width 65 height 12
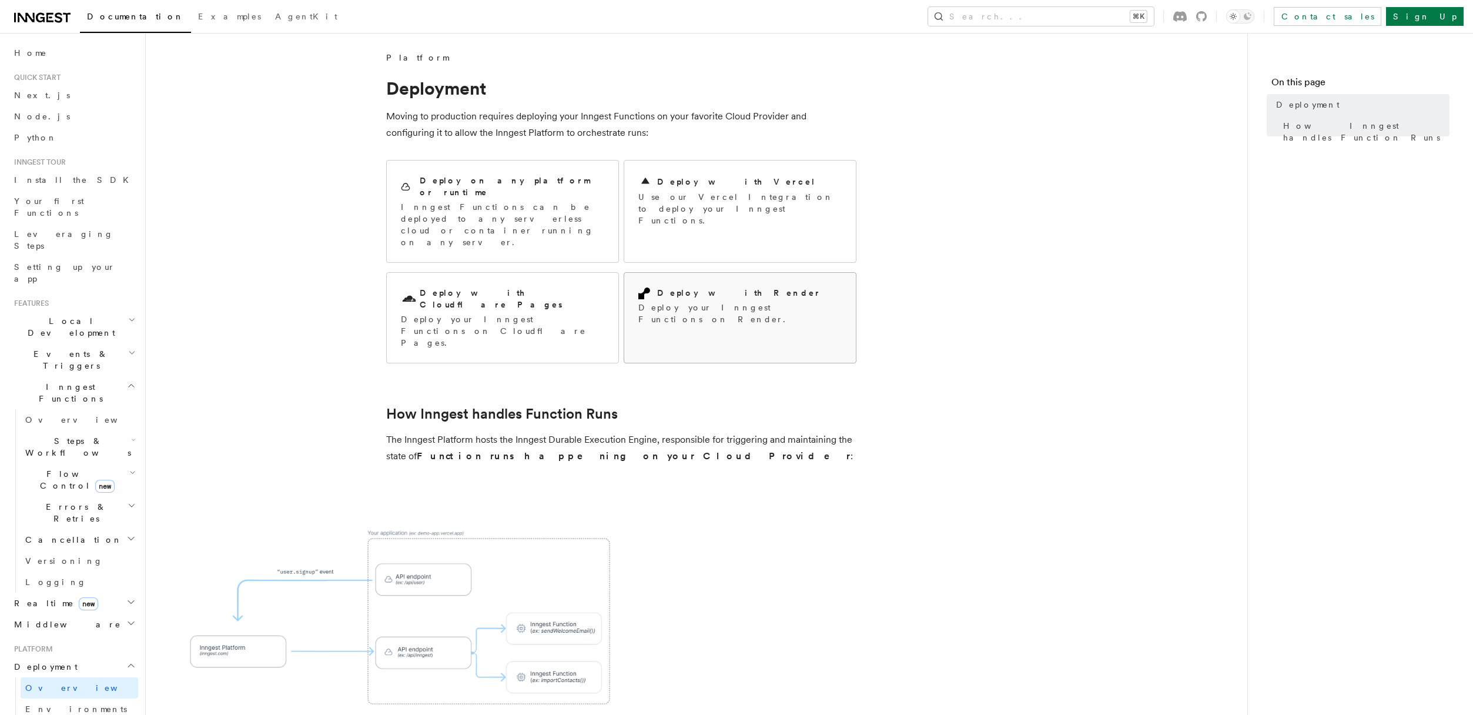
click at [735, 302] on p "Deploy your Inngest Functions on Render." at bounding box center [740, 314] width 203 height 24
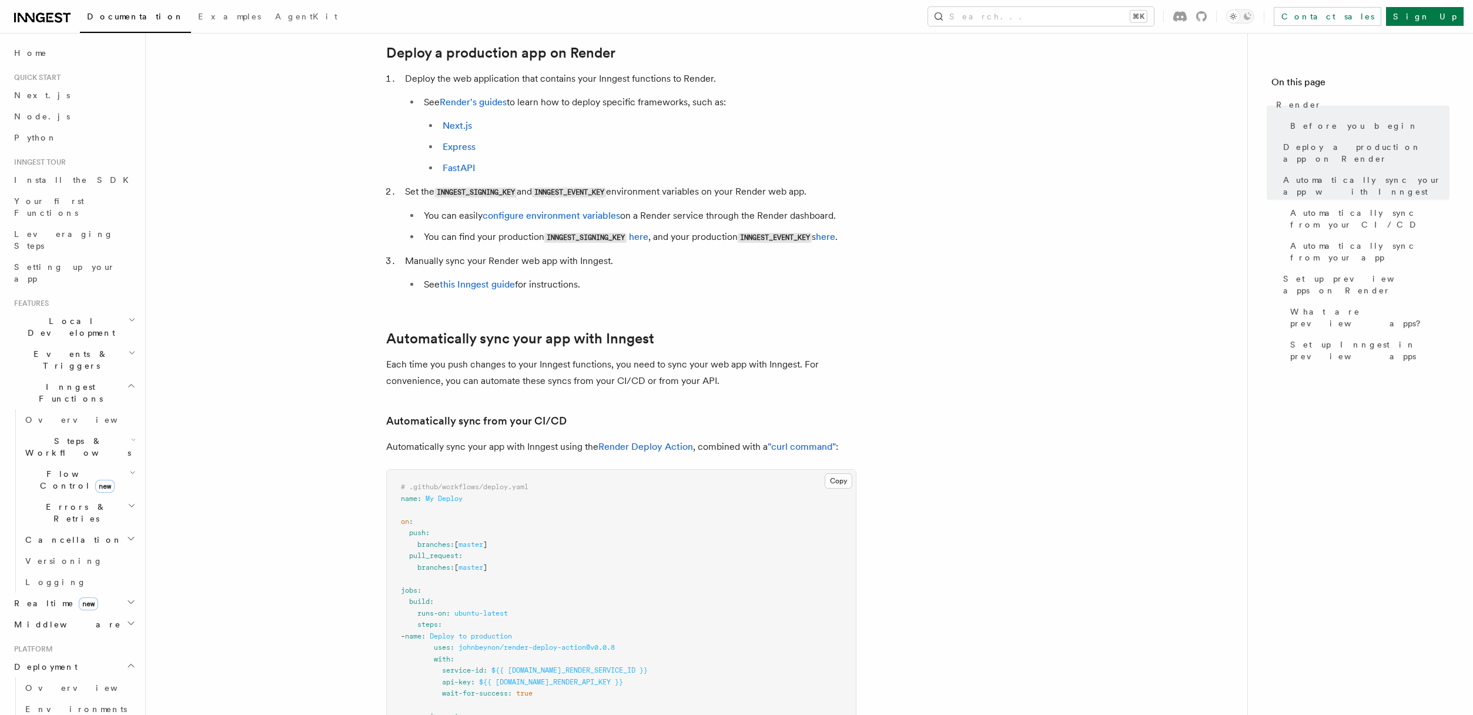
scroll to position [308, 0]
